Goal: Task Accomplishment & Management: Complete application form

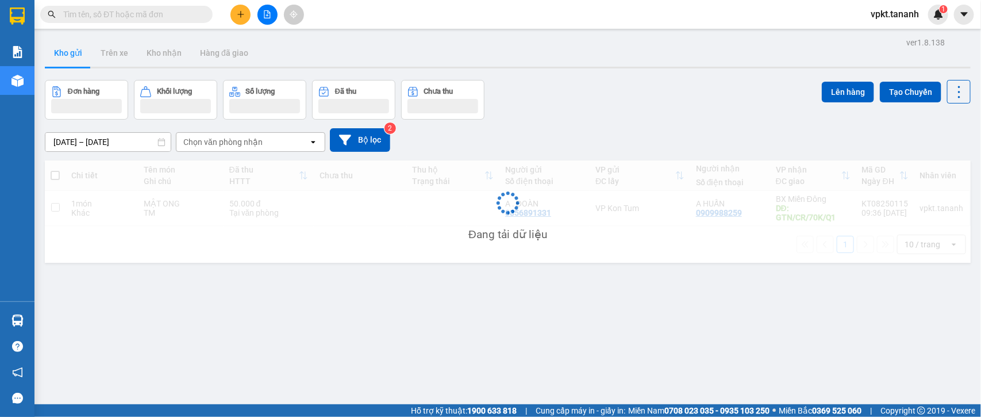
click at [239, 17] on icon "plus" at bounding box center [241, 14] width 8 height 8
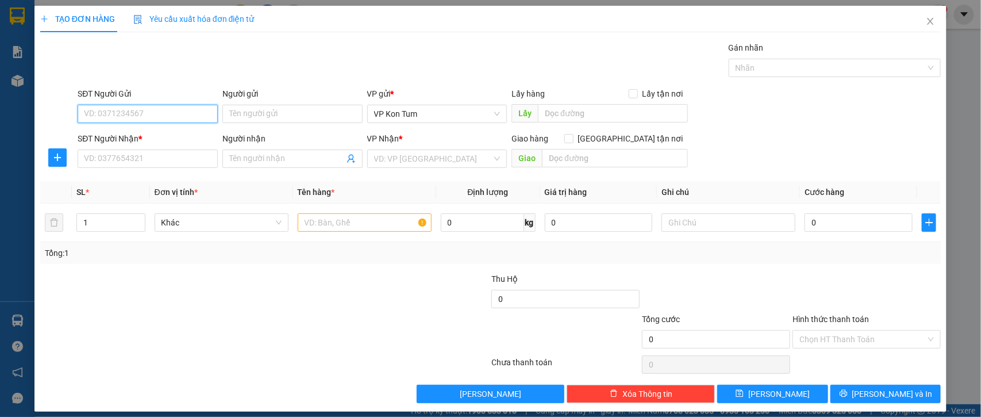
click at [130, 109] on input "SĐT Người Gửi" at bounding box center [148, 114] width 140 height 18
type input "0363320504"
click at [104, 133] on div "0363320504 - PHONG" at bounding box center [146, 137] width 125 height 13
type input "PHONG"
type input "0392166811"
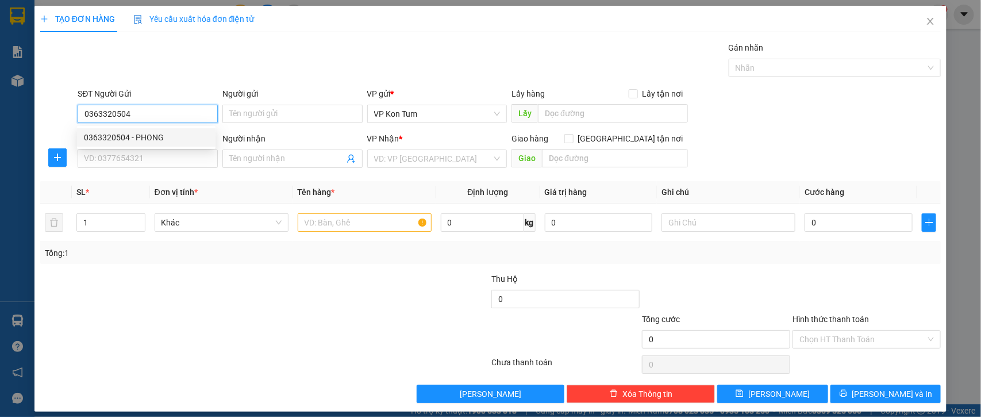
type input "PHƯƠNG"
type input "50.000"
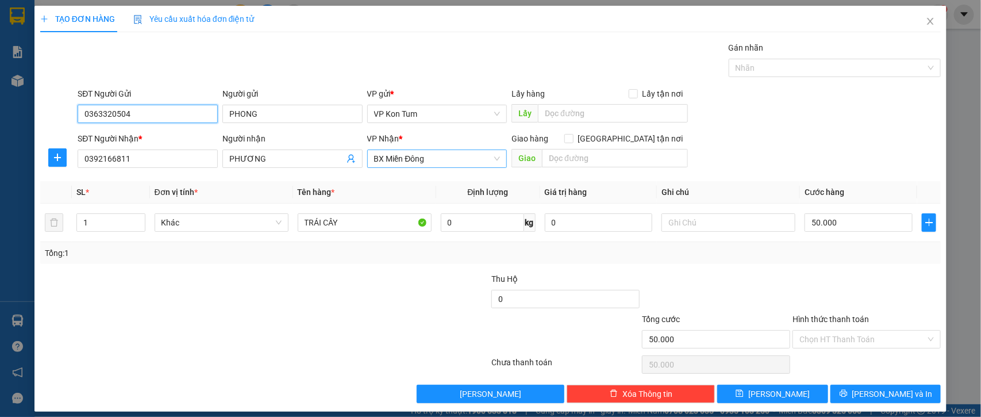
click at [437, 162] on span "BX Miền Đông" at bounding box center [437, 158] width 126 height 17
type input "0363320504"
click at [437, 162] on span "BX Miền Đông" at bounding box center [437, 158] width 126 height 17
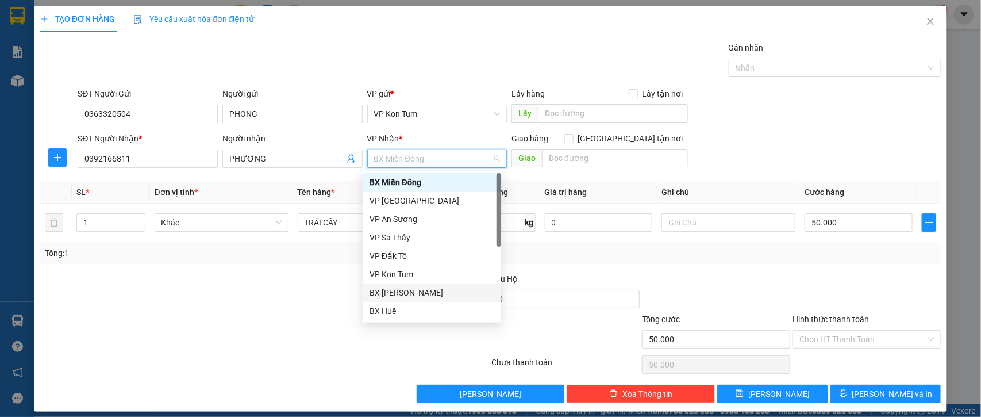
scroll to position [57, 0]
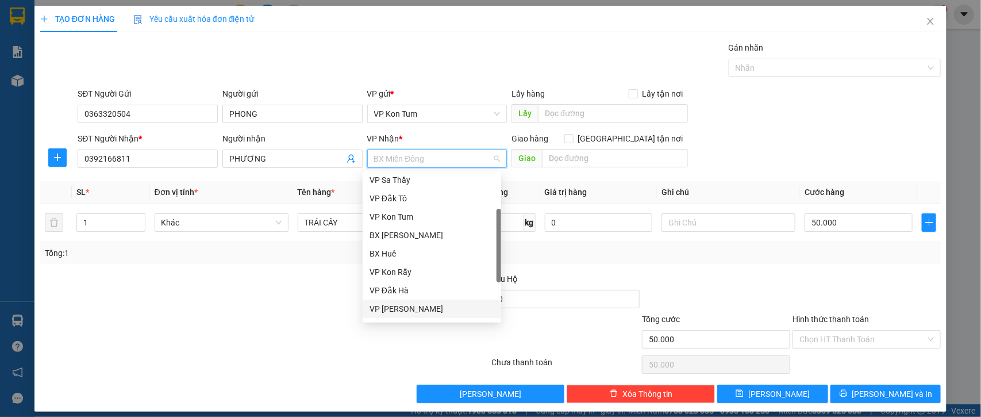
click at [424, 305] on div "VP [PERSON_NAME]" at bounding box center [432, 308] width 125 height 13
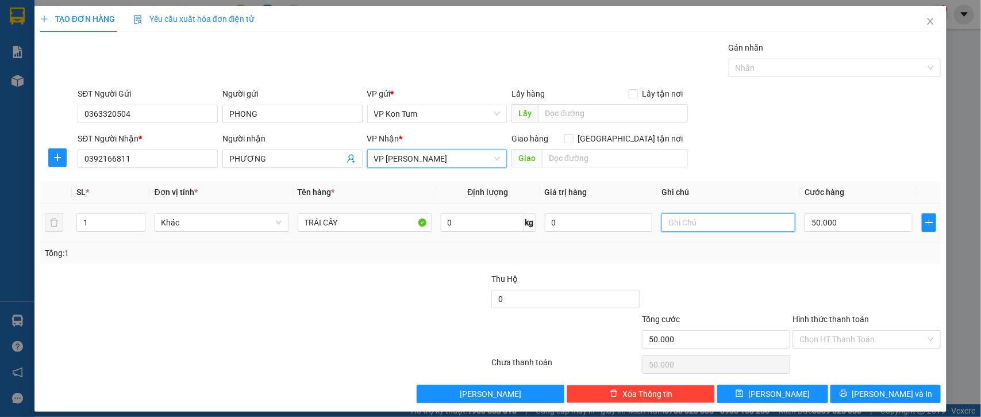
click at [731, 230] on input "text" at bounding box center [729, 222] width 134 height 18
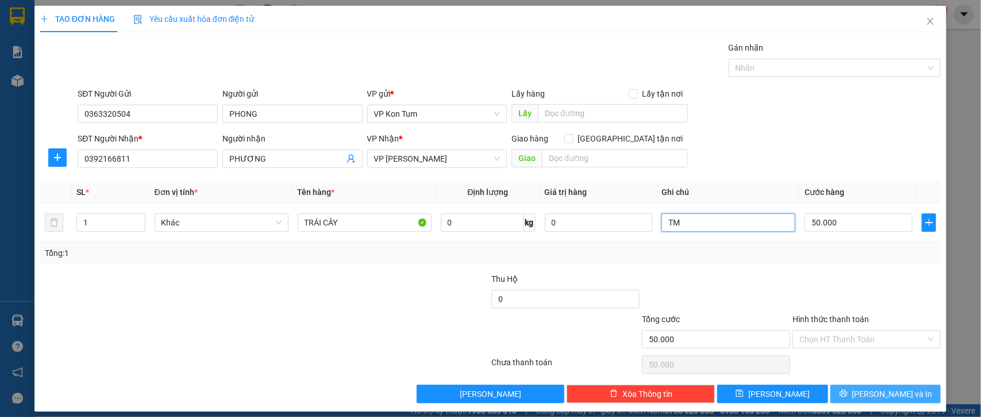
type input "TM"
click at [878, 397] on span "[PERSON_NAME] và In" at bounding box center [892, 393] width 80 height 13
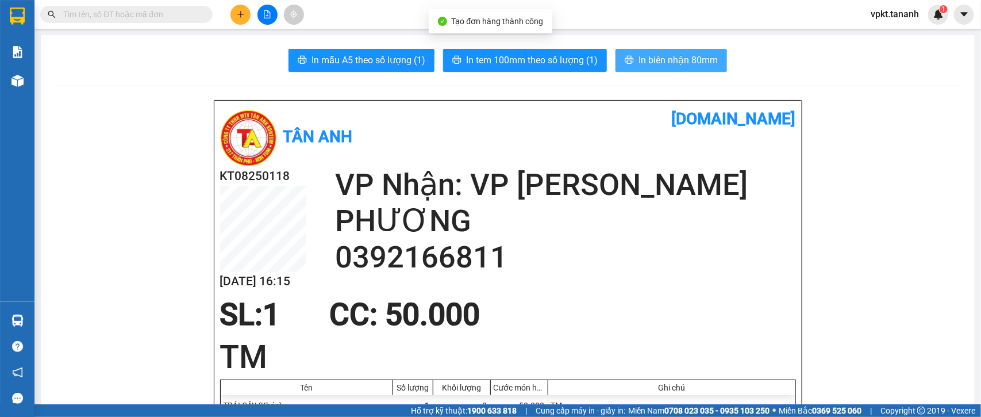
click at [662, 64] on span "In biên nhận 80mm" at bounding box center [678, 60] width 79 height 14
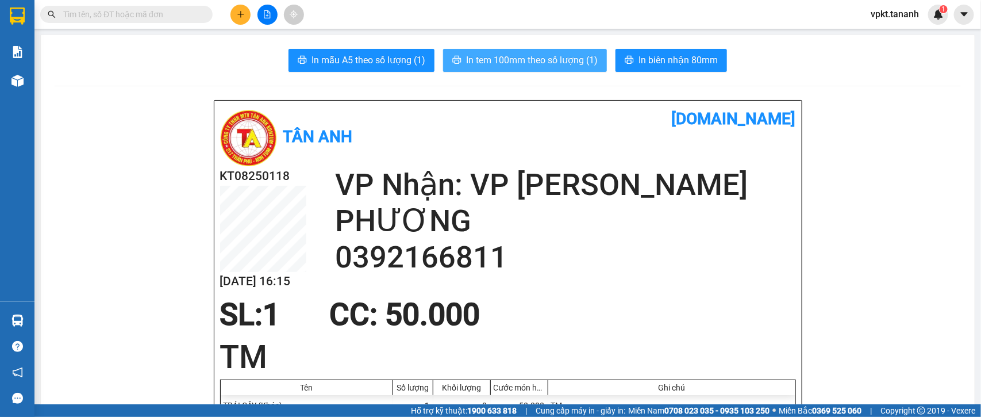
click at [555, 58] on span "In tem 100mm theo số lượng (1)" at bounding box center [532, 60] width 132 height 14
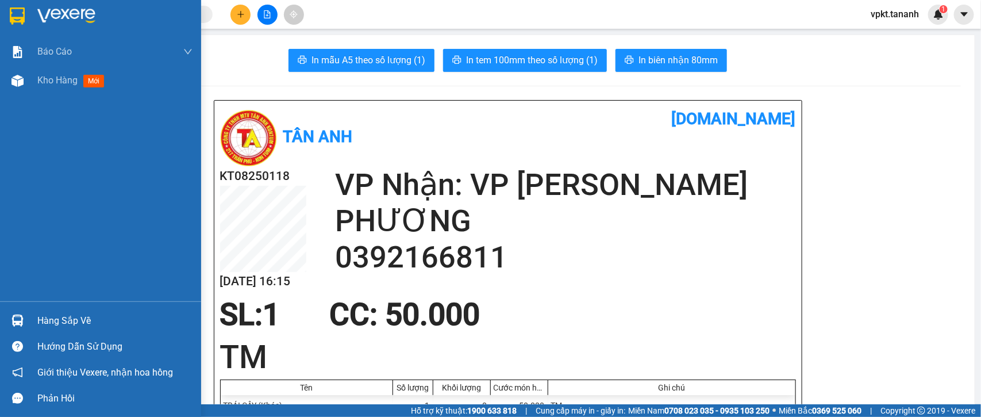
click at [141, 16] on div at bounding box center [114, 15] width 155 height 17
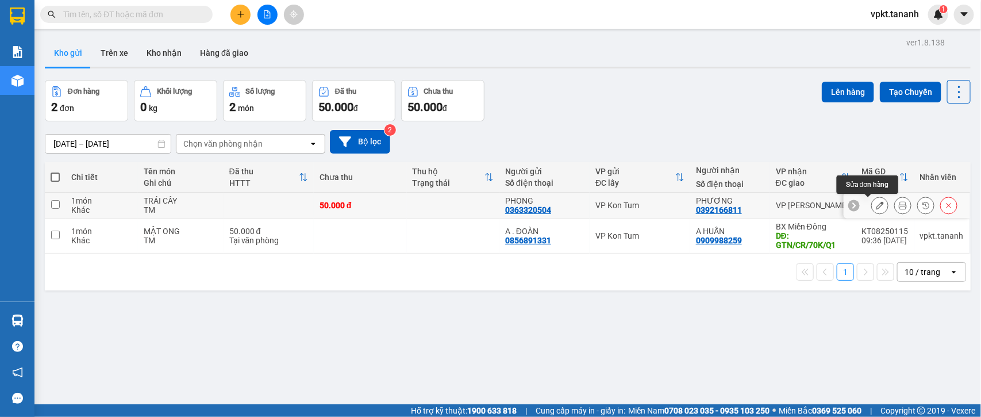
click at [876, 207] on icon at bounding box center [880, 205] width 8 height 8
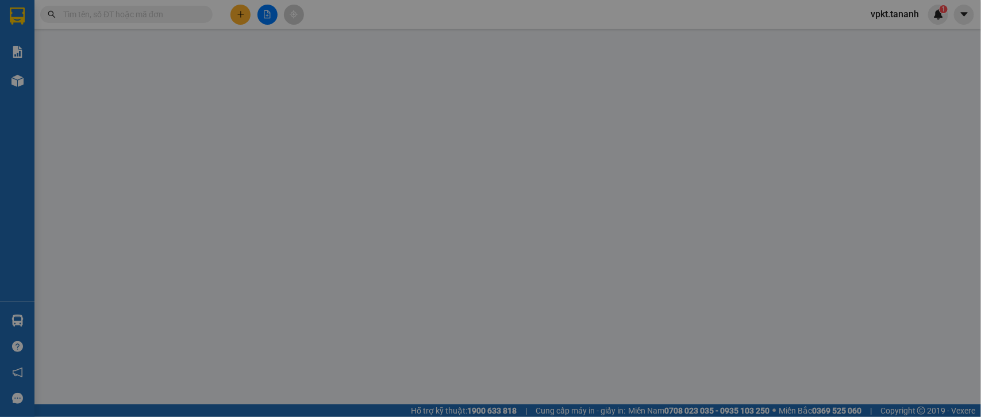
type input "0363320504"
type input "0392166811"
type input "50.000"
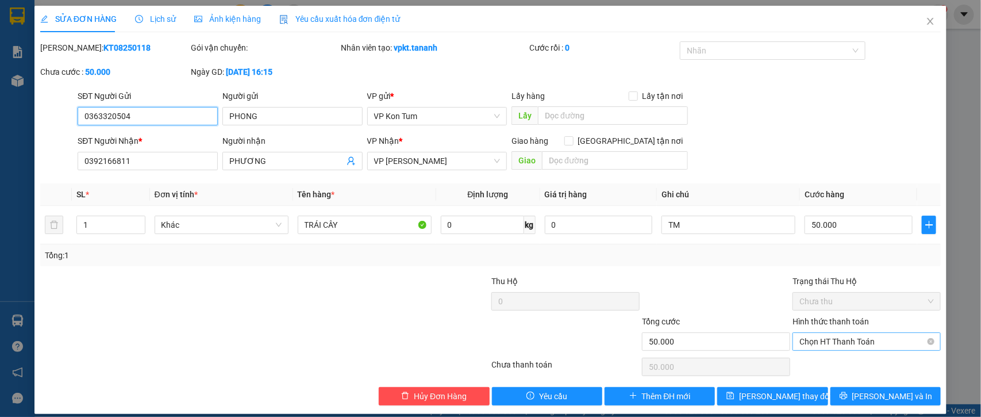
click at [834, 343] on span "Chọn HT Thanh Toán" at bounding box center [867, 341] width 134 height 17
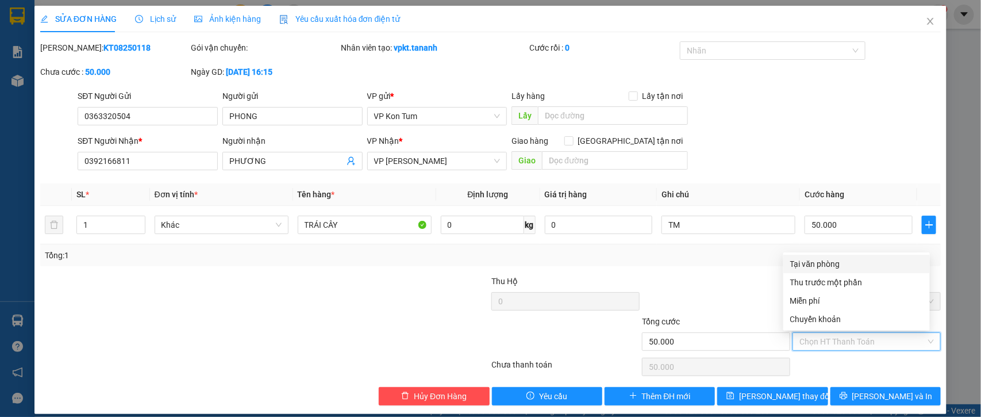
click at [820, 266] on div "Tại văn phòng" at bounding box center [856, 263] width 133 height 13
type input "0"
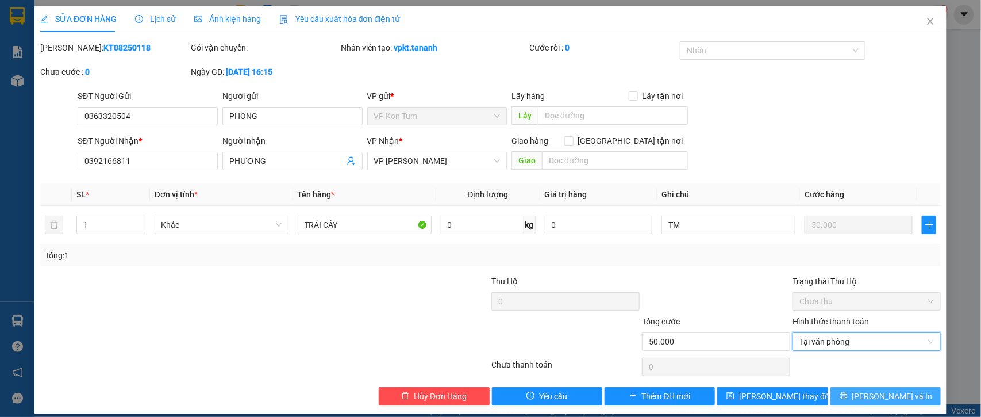
click at [848, 395] on icon "printer" at bounding box center [844, 395] width 8 height 8
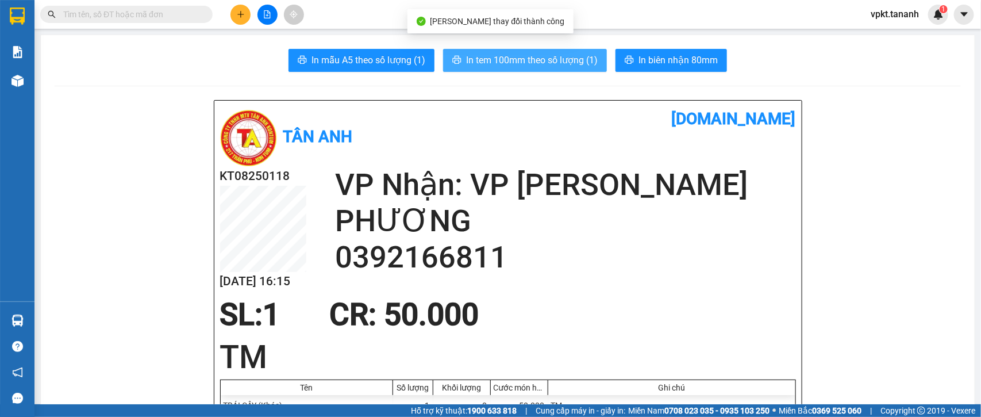
click at [503, 56] on span "In tem 100mm theo số lượng (1)" at bounding box center [532, 60] width 132 height 14
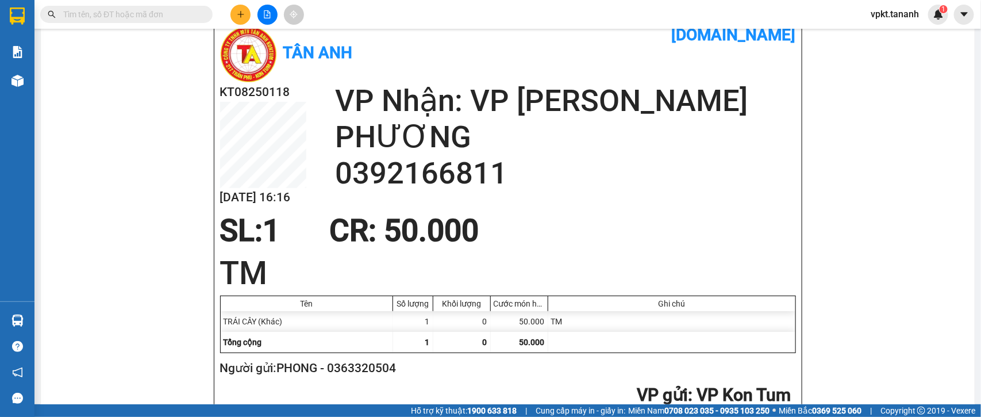
scroll to position [72, 0]
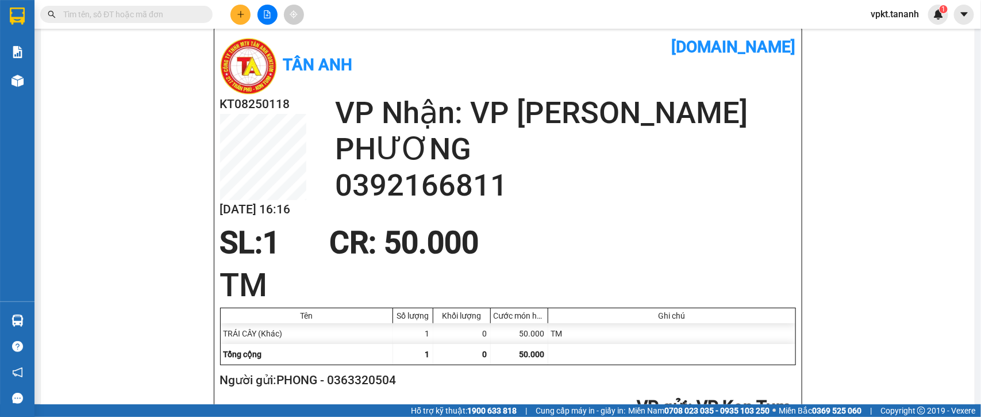
click at [235, 17] on button at bounding box center [240, 15] width 20 height 20
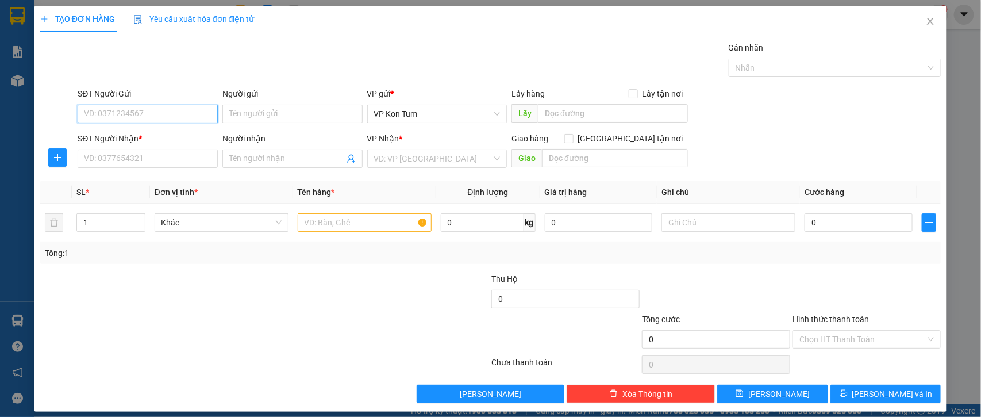
click at [190, 114] on input "SĐT Người Gửi" at bounding box center [148, 114] width 140 height 18
type input "0913419333"
click at [277, 112] on input "Người gửi" at bounding box center [292, 114] width 140 height 18
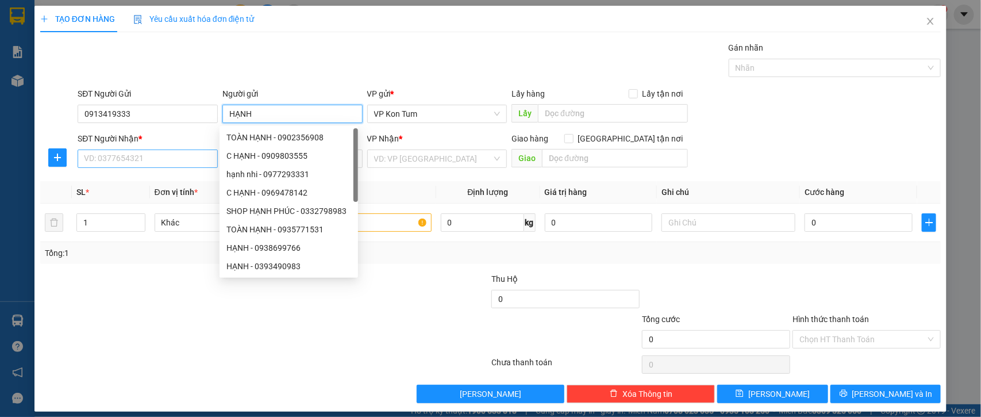
type input "HẠNH"
click at [122, 164] on input "SĐT Người Nhận *" at bounding box center [148, 158] width 140 height 18
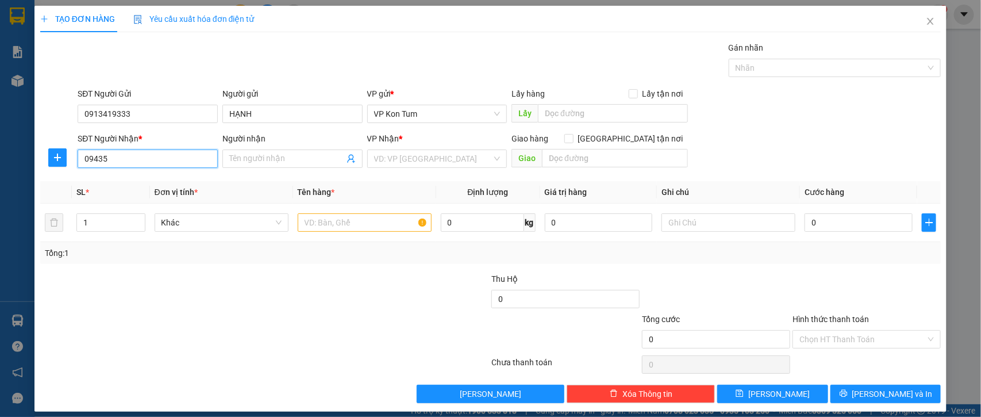
click at [98, 159] on input "09435" at bounding box center [148, 158] width 140 height 18
type input "0943259207"
click at [252, 157] on input "Người nhận" at bounding box center [286, 158] width 115 height 13
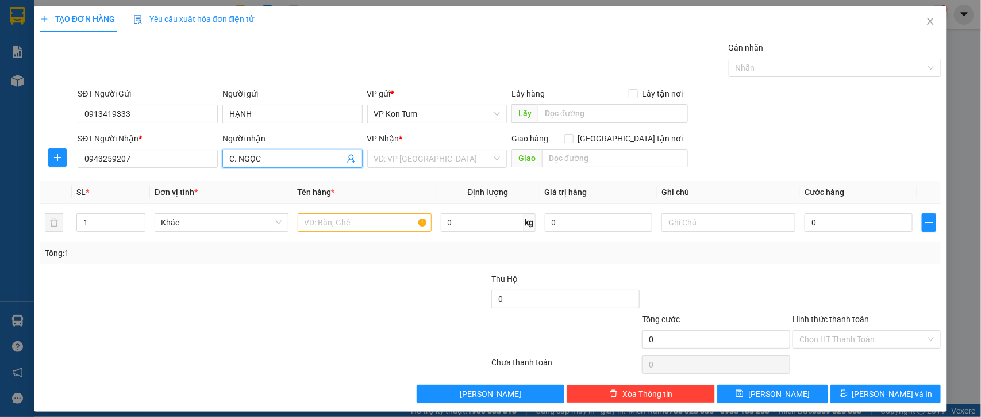
type input "C. NGỌC"
click at [176, 179] on div "Transit Pickup Surcharge Ids Transit Deliver Surcharge Ids Transit Deliver Surc…" at bounding box center [490, 222] width 901 height 362
click at [416, 162] on input "search" at bounding box center [433, 158] width 118 height 17
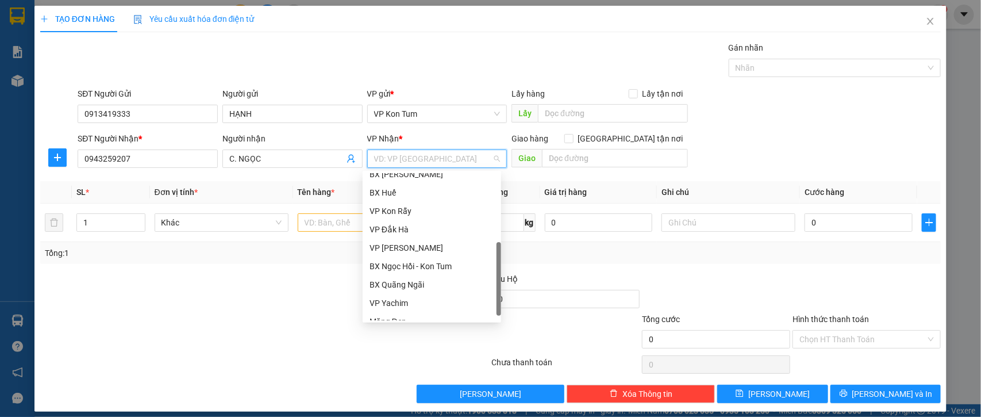
scroll to position [121, 0]
drag, startPoint x: 500, startPoint y: 229, endPoint x: 487, endPoint y: 297, distance: 69.7
click at [500, 299] on div at bounding box center [499, 279] width 5 height 74
click at [443, 283] on div "BX Quãng Ngãi" at bounding box center [432, 282] width 125 height 13
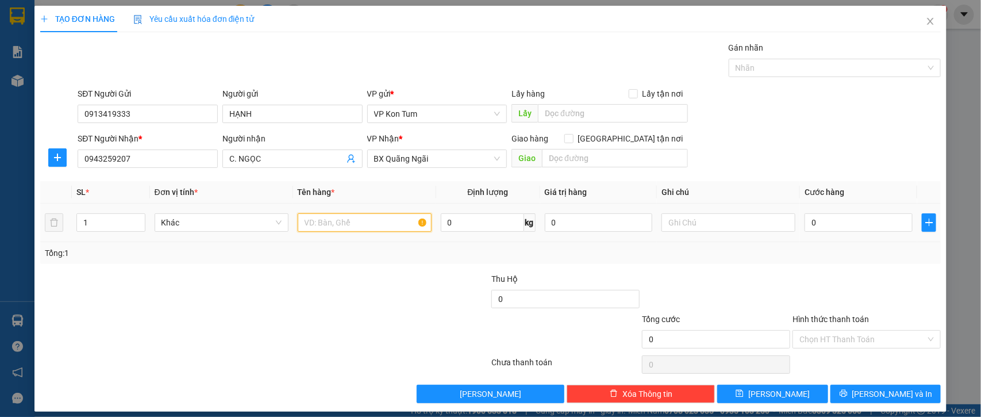
click at [379, 225] on input "text" at bounding box center [365, 222] width 134 height 18
type input "TÀI LIỆU"
click at [691, 228] on input "text" at bounding box center [729, 222] width 134 height 18
type input "TM"
click at [811, 220] on input "0" at bounding box center [859, 222] width 108 height 18
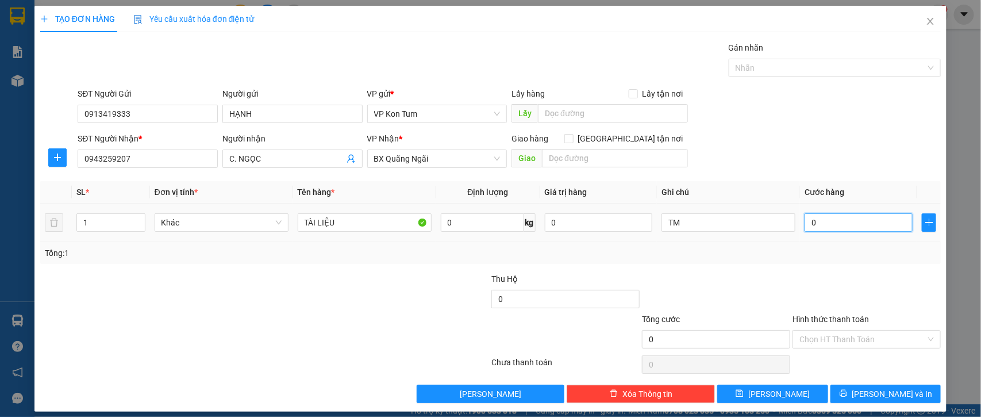
type input "3"
type input "30"
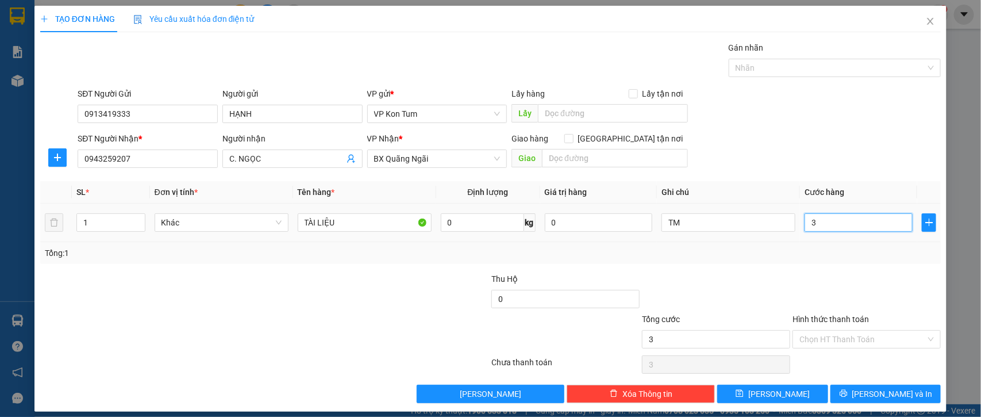
type input "30"
type input "300"
type input "3.000"
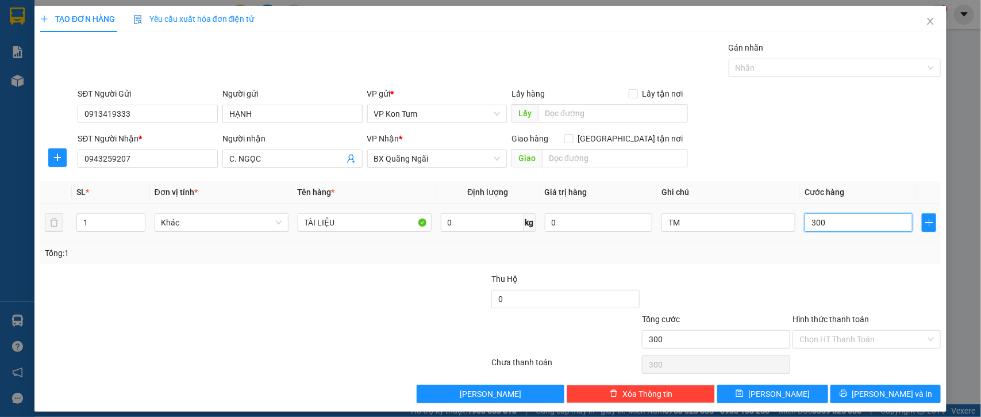
type input "3.000"
type input "30.000"
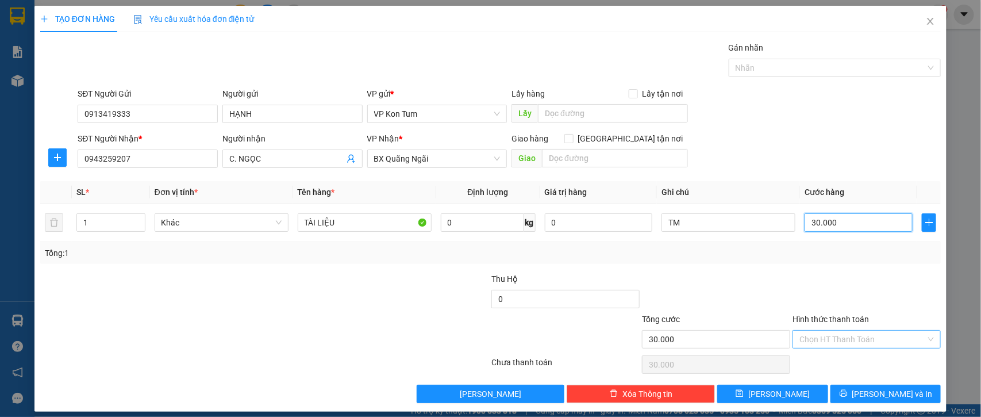
type input "30.000"
click at [837, 338] on input "Hình thức thanh toán" at bounding box center [863, 338] width 126 height 17
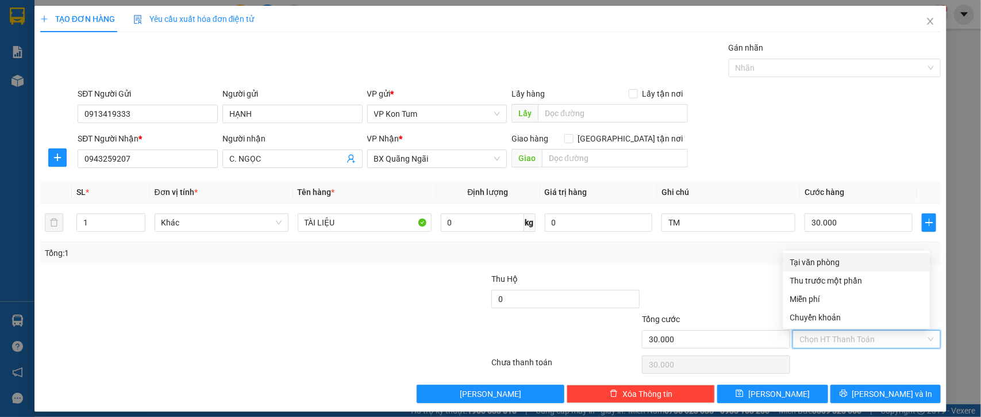
click at [802, 260] on div "Tại văn phòng" at bounding box center [856, 262] width 133 height 13
type input "0"
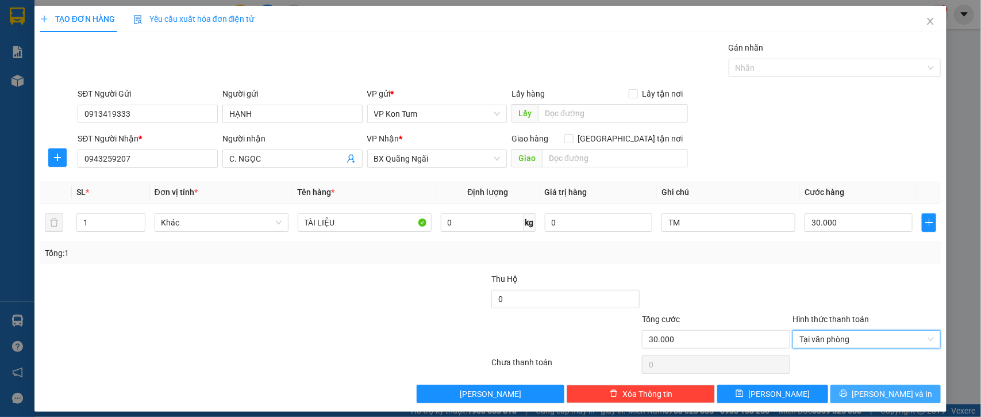
click at [865, 395] on span "[PERSON_NAME] và In" at bounding box center [892, 393] width 80 height 13
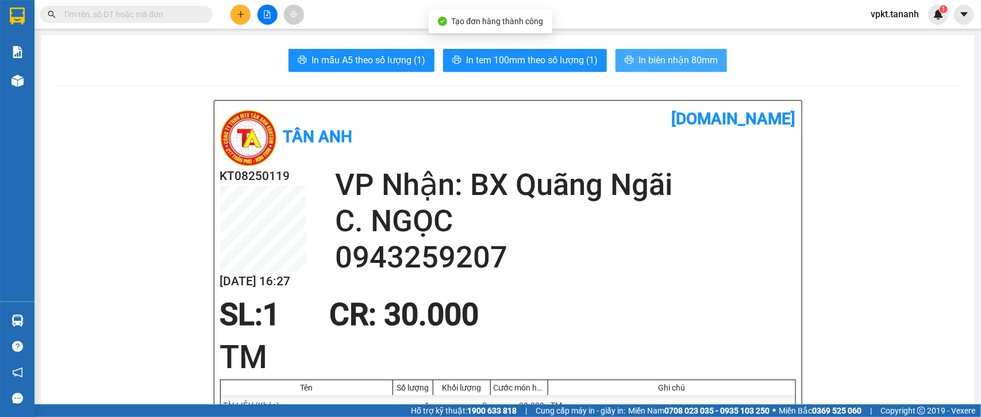
click at [639, 66] on span "In biên nhận 80mm" at bounding box center [678, 60] width 79 height 14
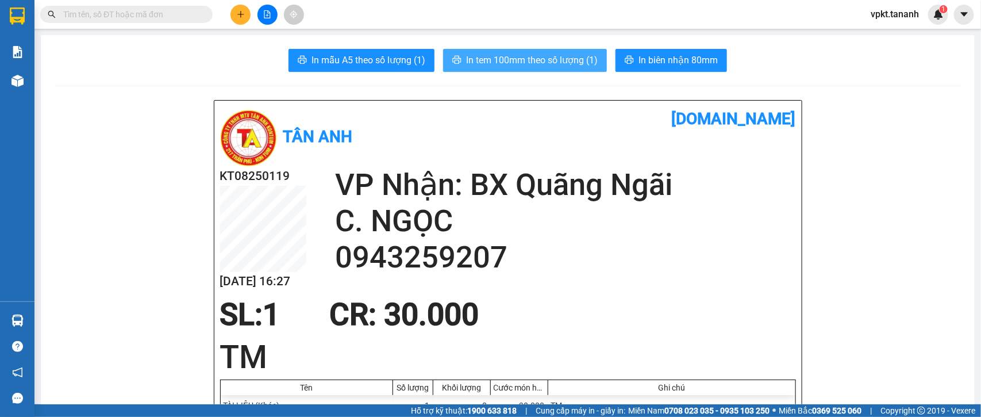
click at [471, 55] on span "In tem 100mm theo số lượng (1)" at bounding box center [532, 60] width 132 height 14
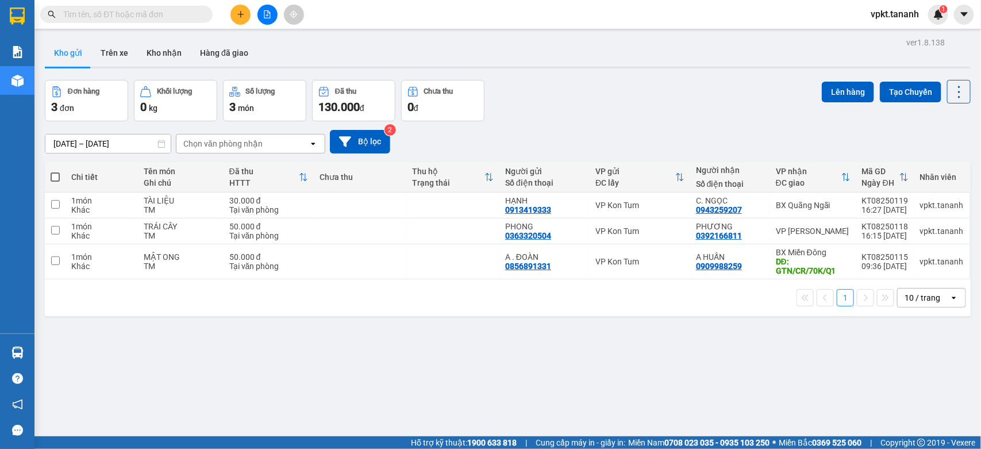
click at [239, 12] on icon "plus" at bounding box center [241, 14] width 8 height 8
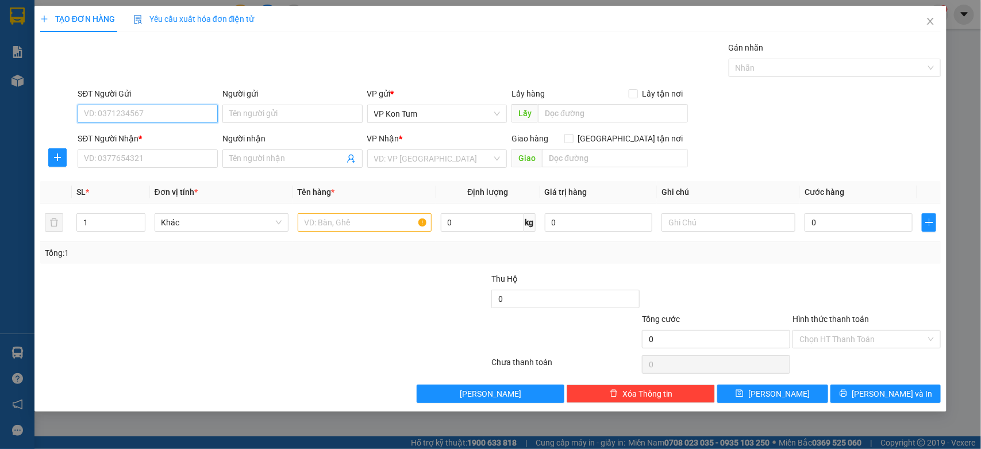
click at [165, 107] on input "SĐT Người Gửi" at bounding box center [148, 114] width 140 height 18
type input "0772521333"
click at [294, 113] on input "Người gửi" at bounding box center [292, 114] width 140 height 18
type input "-"
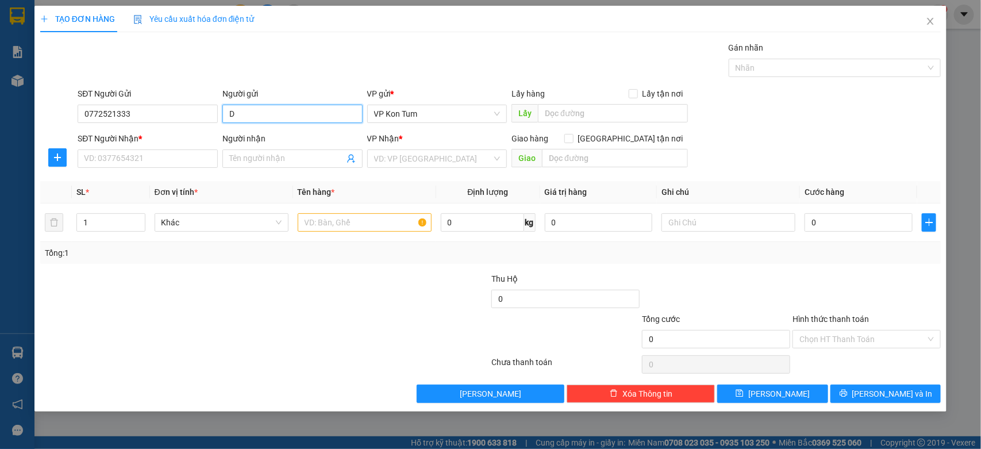
type input "D"
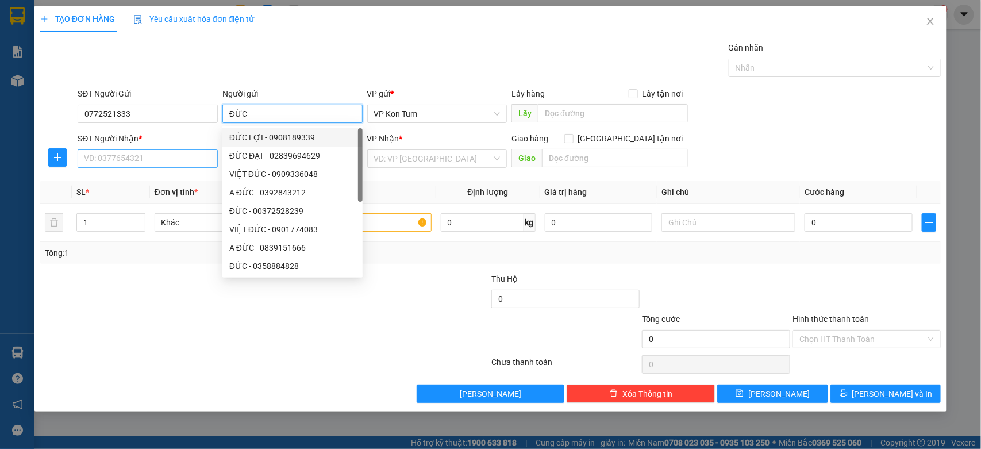
type input "ĐỨC"
click at [119, 162] on input "SĐT Người Nhận *" at bounding box center [148, 158] width 140 height 18
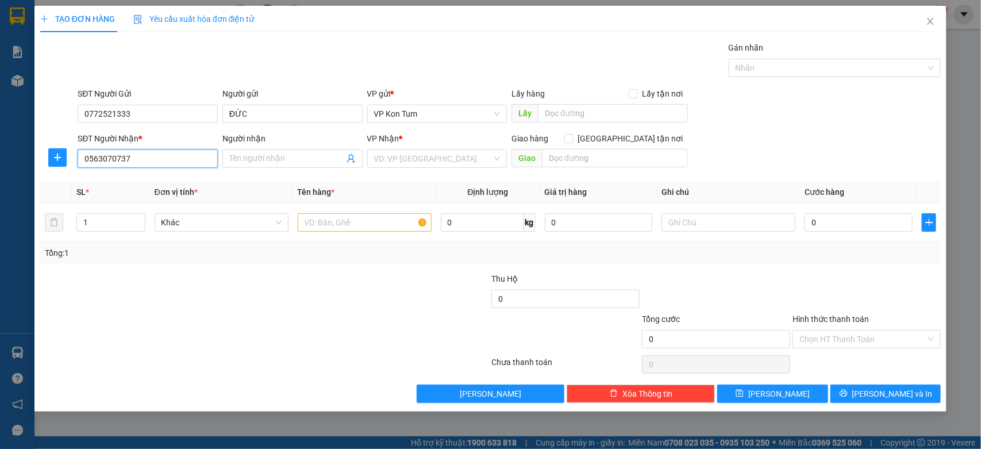
type input "0563070737"
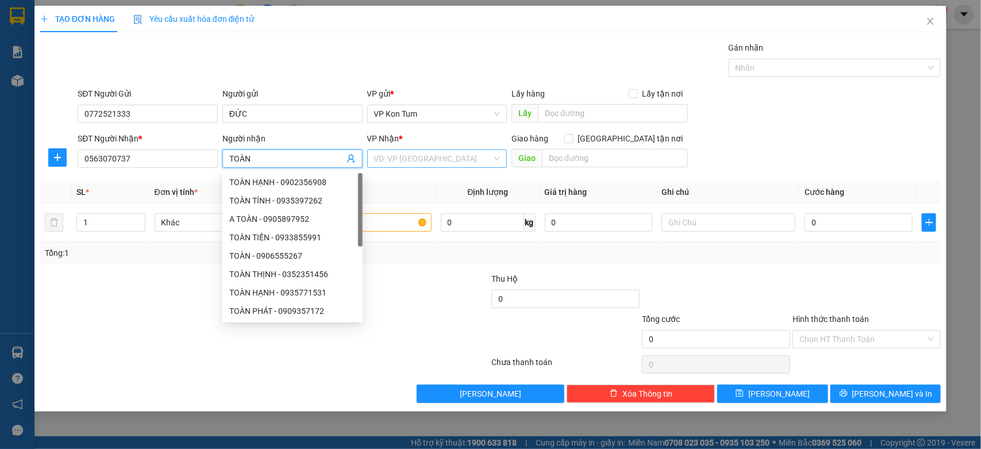
type input "TOÀN"
click at [411, 162] on input "search" at bounding box center [433, 158] width 118 height 17
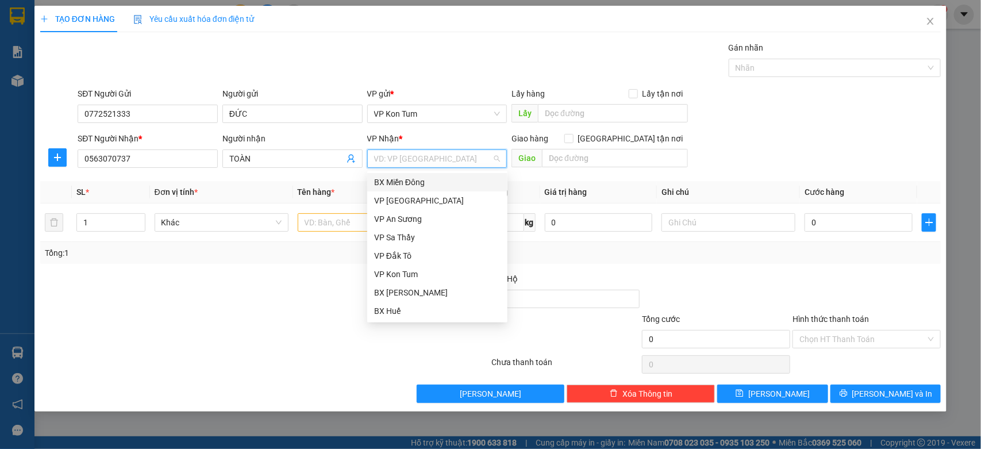
click at [423, 178] on div "BX Miền Đông" at bounding box center [437, 182] width 126 height 13
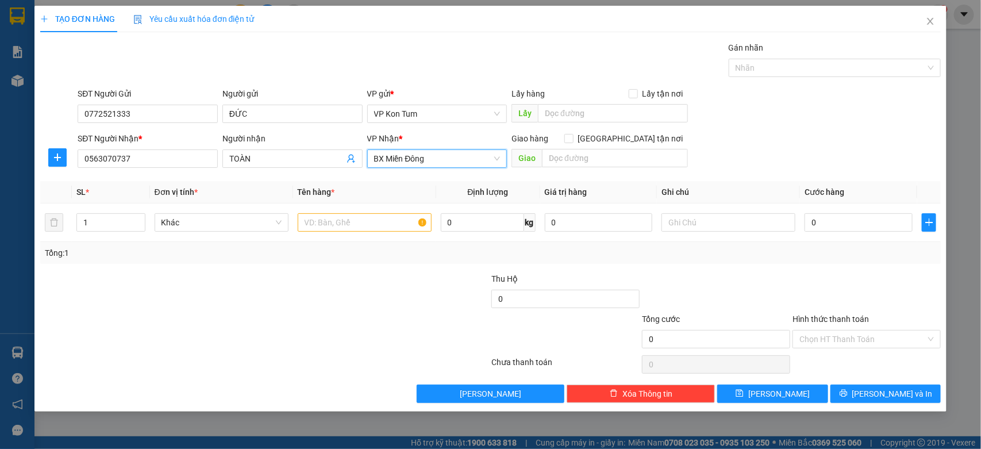
click at [401, 273] on div at bounding box center [415, 292] width 151 height 40
click at [375, 220] on input "text" at bounding box center [365, 222] width 134 height 18
click at [329, 225] on input "text" at bounding box center [365, 222] width 134 height 18
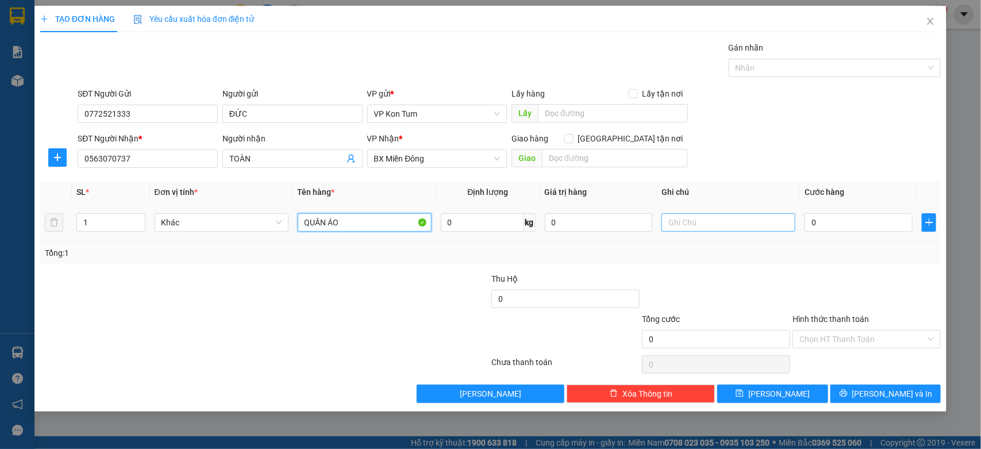
type input "QUẦN ÁO"
click at [719, 230] on input "text" at bounding box center [729, 222] width 134 height 18
type input "TM"
click at [829, 220] on input "0" at bounding box center [859, 222] width 108 height 18
type input "5"
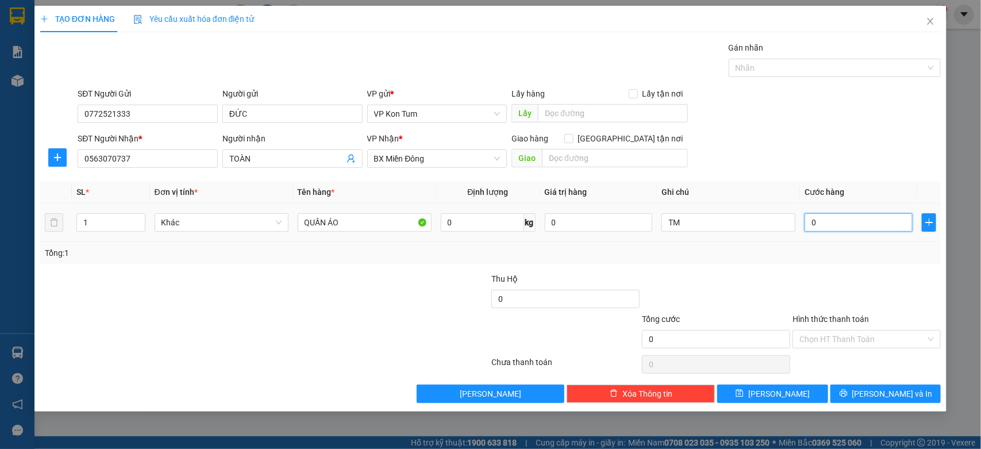
type input "5"
type input "50"
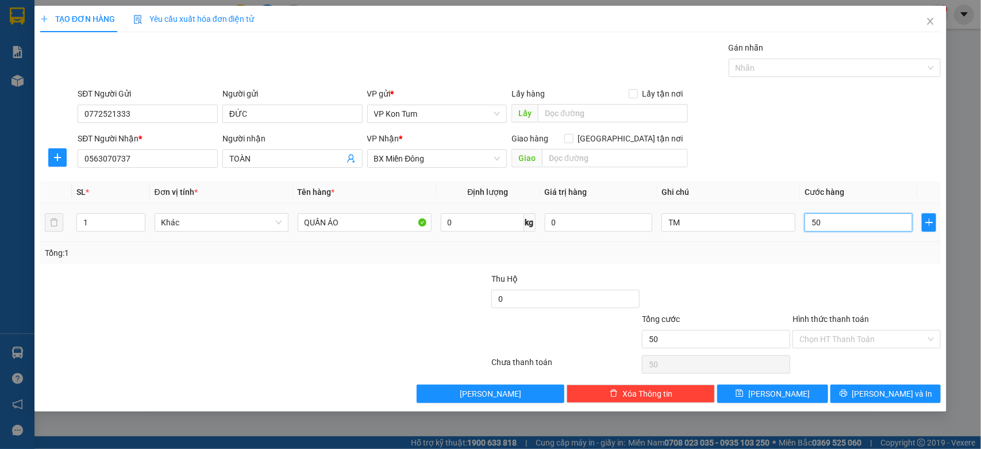
type input "5"
type input "0"
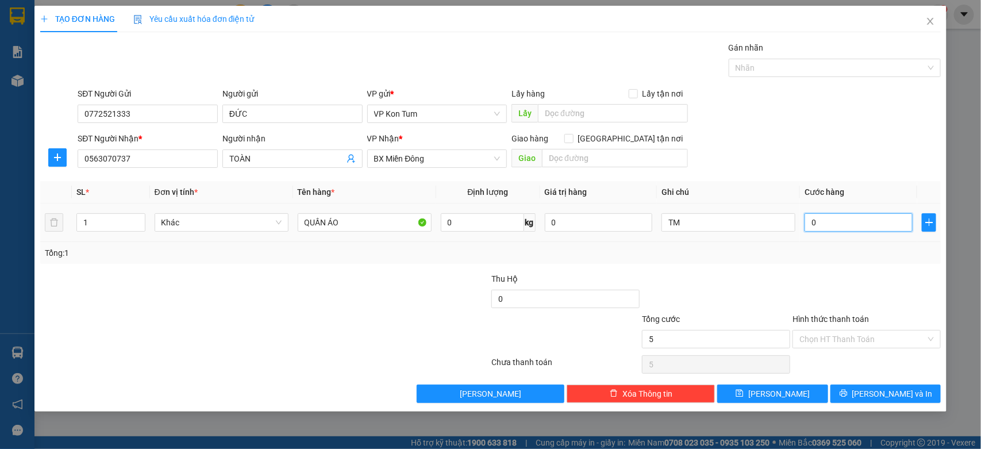
type input "0"
type input "04"
type input "4"
type input "040"
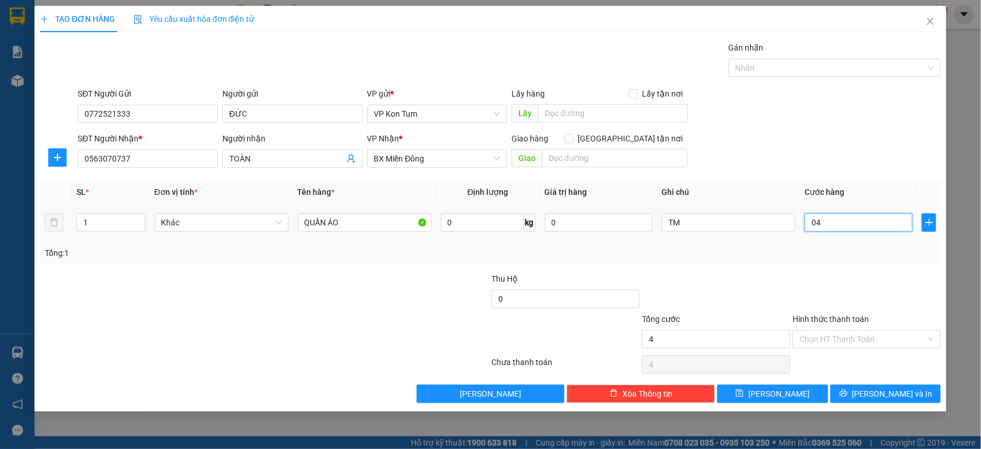
type input "40"
type input "0.400"
type input "400"
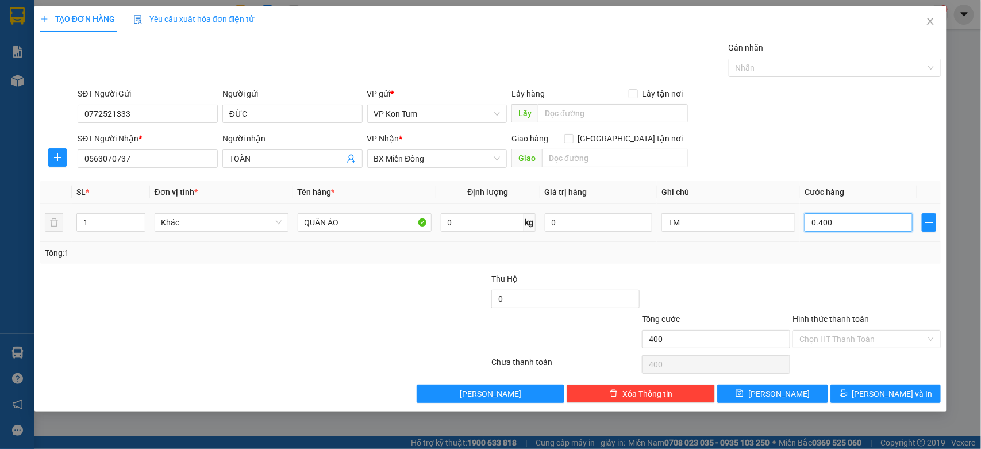
type input "04.000"
type input "4.000"
type input "0.400"
type input "400"
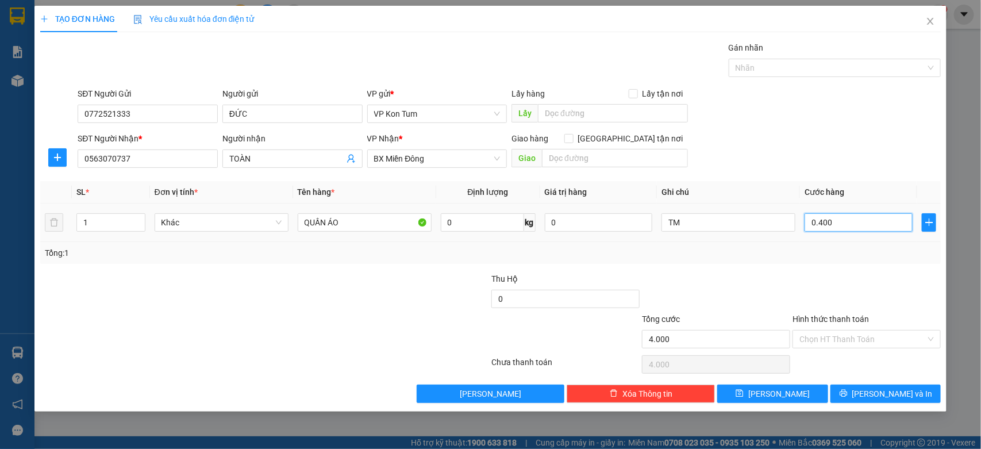
type input "400"
type input "040"
type input "40"
type input "04"
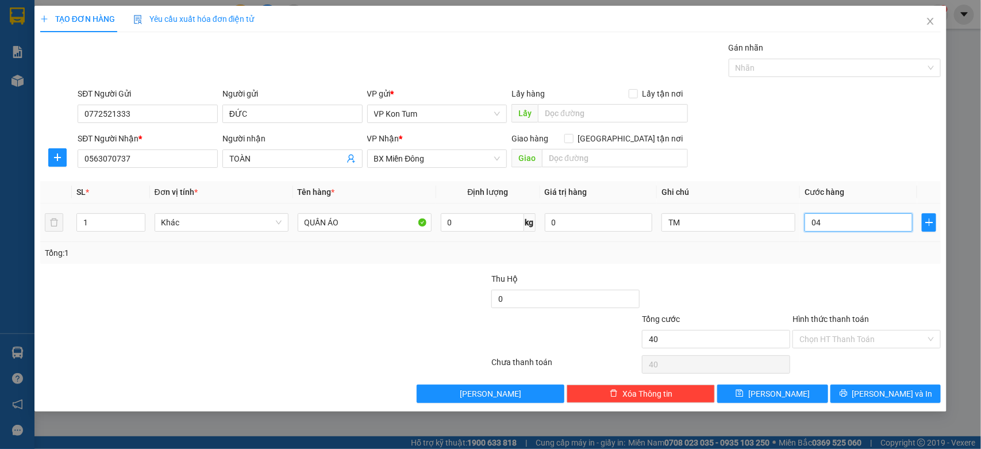
type input "4"
type input "0"
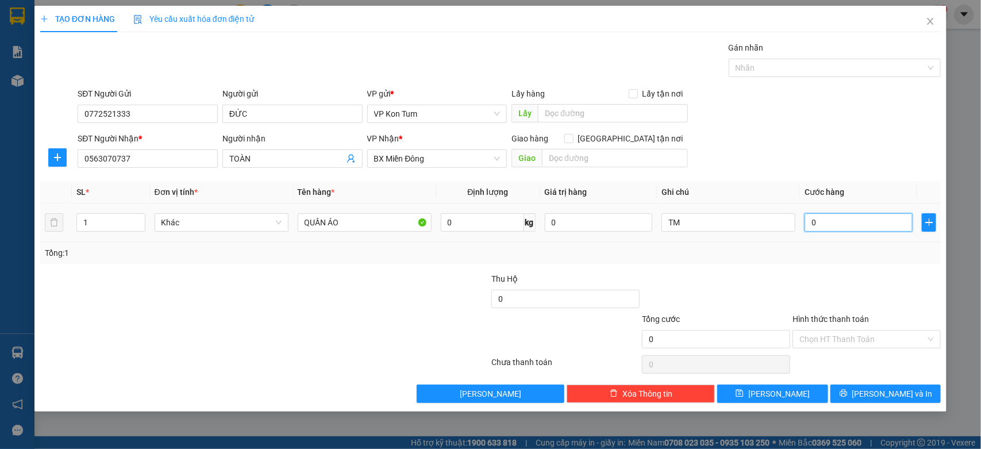
drag, startPoint x: 827, startPoint y: 220, endPoint x: 802, endPoint y: 234, distance: 27.8
click at [802, 234] on td "0" at bounding box center [858, 222] width 117 height 39
type input "4"
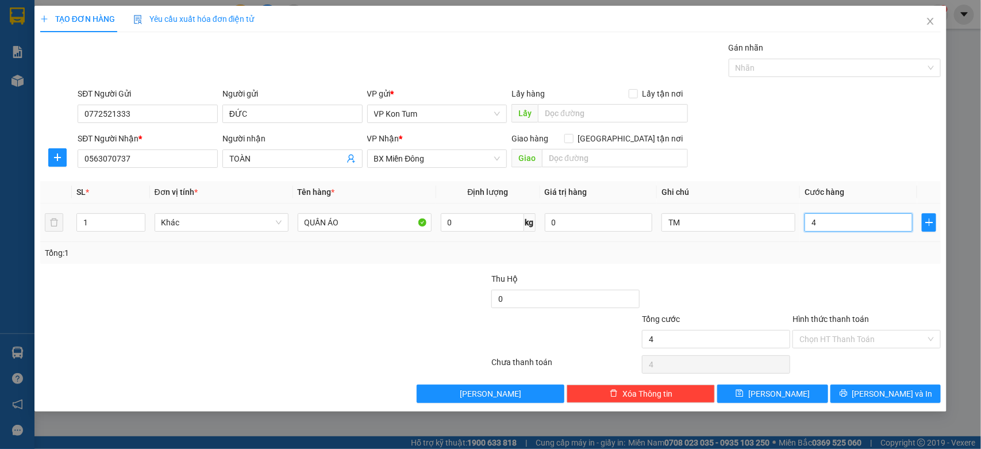
type input "40"
type input "400"
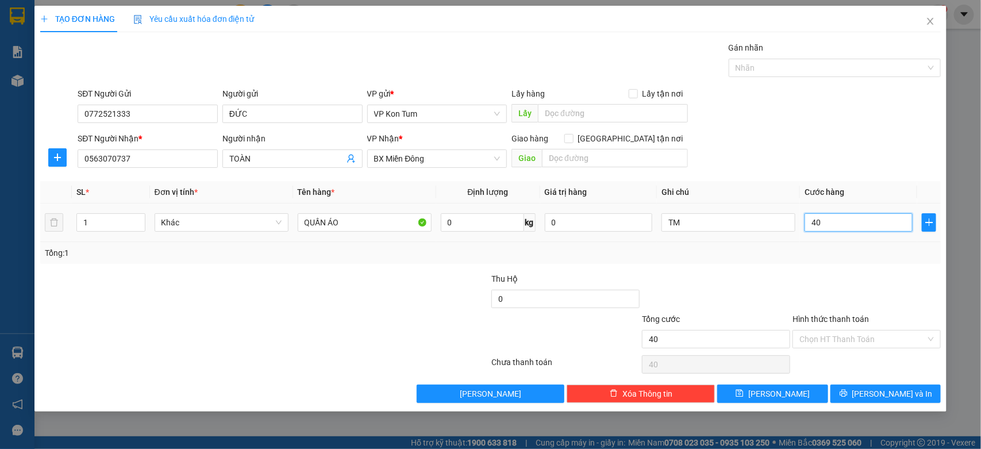
type input "400"
type input "4.000"
type input "40.000"
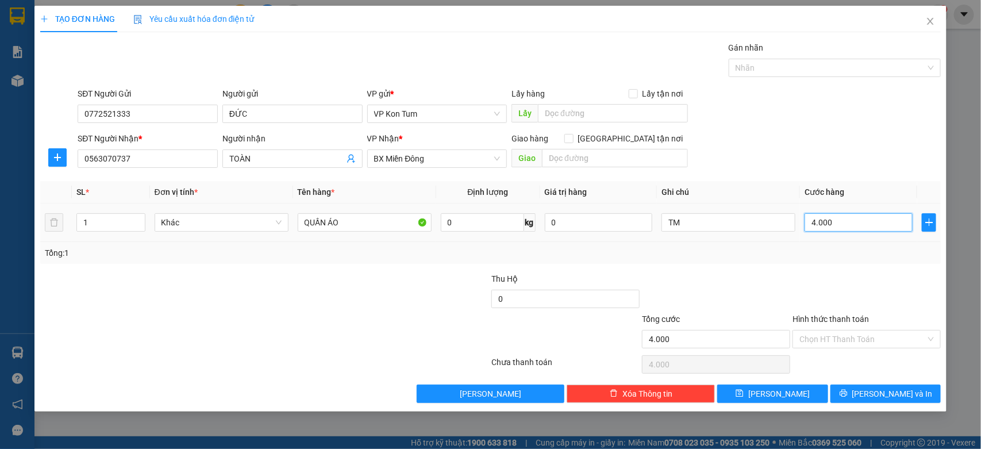
type input "40.000"
click at [842, 340] on input "Hình thức thanh toán" at bounding box center [863, 338] width 126 height 17
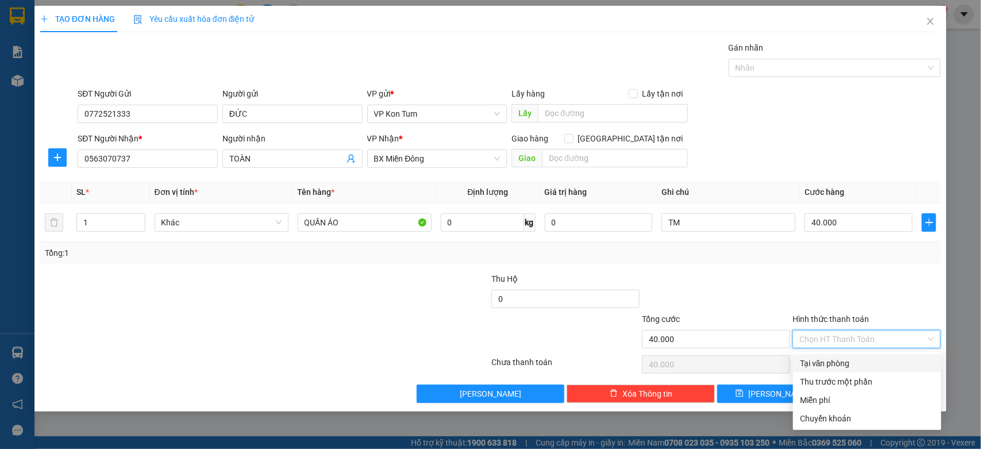
click at [825, 357] on div "Tại văn phòng" at bounding box center [867, 363] width 134 height 13
type input "0"
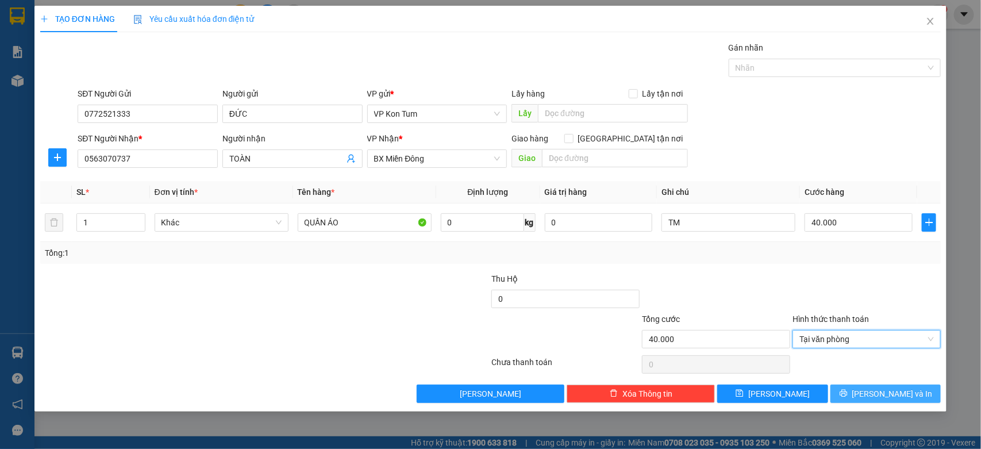
click at [874, 392] on button "[PERSON_NAME] và In" at bounding box center [886, 394] width 110 height 18
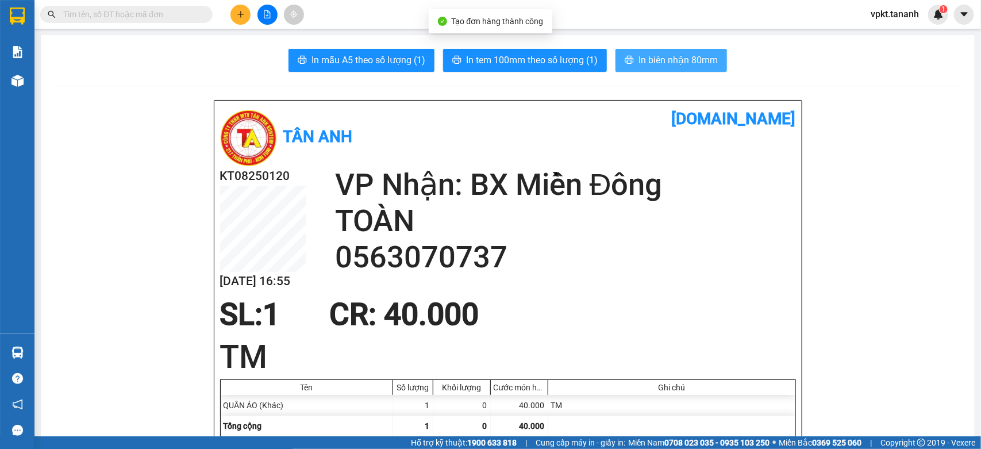
click at [640, 57] on span "In biên nhận 80mm" at bounding box center [678, 60] width 79 height 14
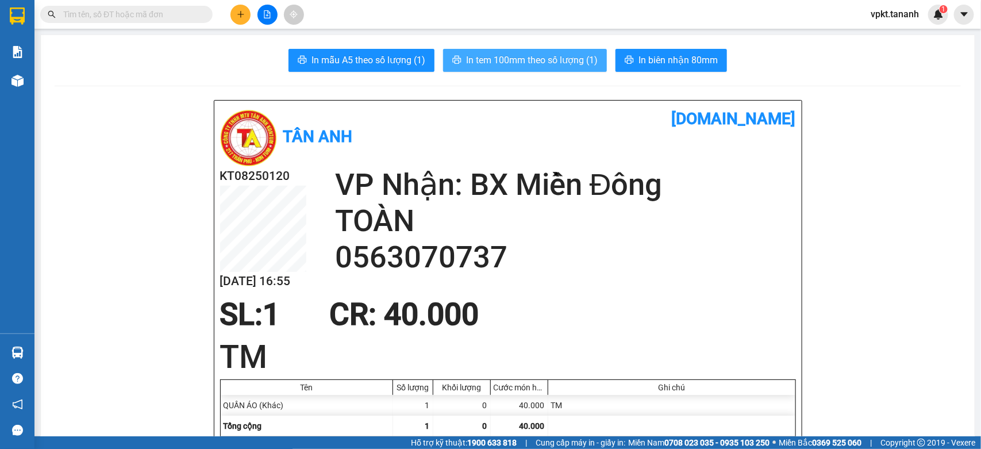
click at [521, 58] on span "In tem 100mm theo số lượng (1)" at bounding box center [532, 60] width 132 height 14
